Goal: Information Seeking & Learning: Learn about a topic

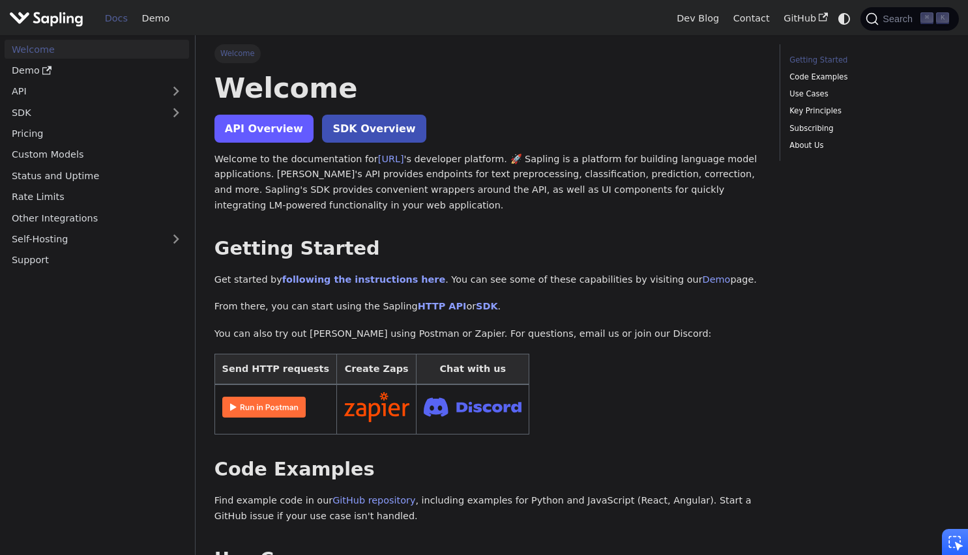
click at [274, 136] on link "API Overview" at bounding box center [263, 129] width 99 height 28
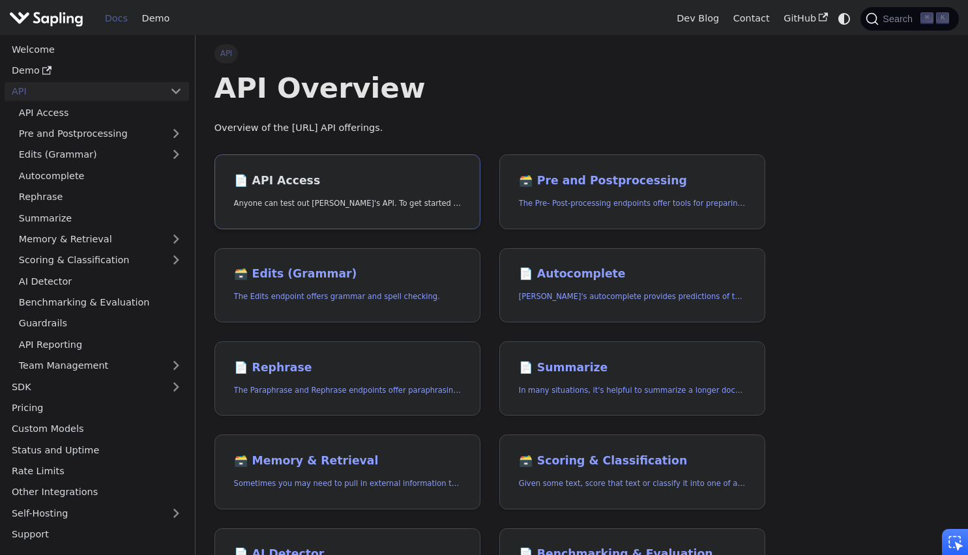
click at [333, 192] on link "📄️ API Access Anyone can test out Sapling's API. To get started with the API, s…" at bounding box center [347, 191] width 266 height 75
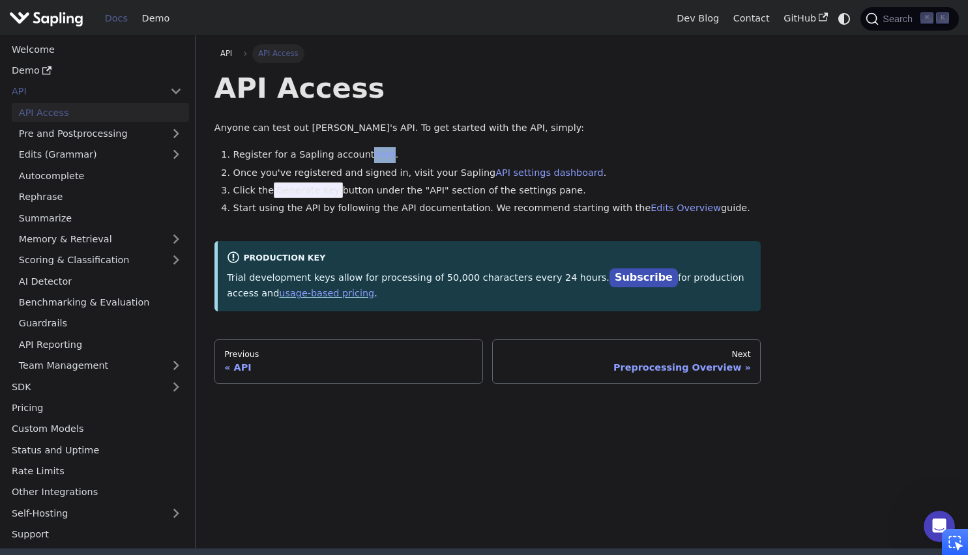
drag, startPoint x: 372, startPoint y: 155, endPoint x: 287, endPoint y: 2, distance: 175.4
click at [0, 0] on div "Skip to main content Docs Demo Dev Blog Contact GitHub Search ⌘ K Welcome Demo …" at bounding box center [484, 344] width 968 height 688
